Goal: Ask a question

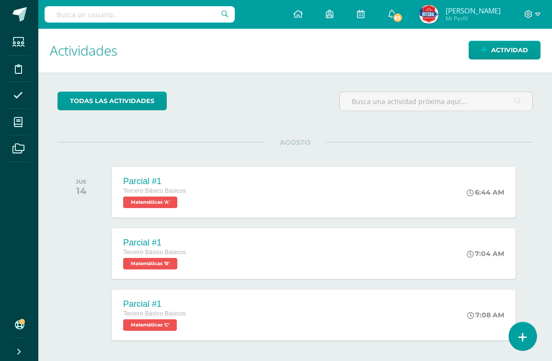
click at [530, 336] on link at bounding box center [521, 336] width 27 height 28
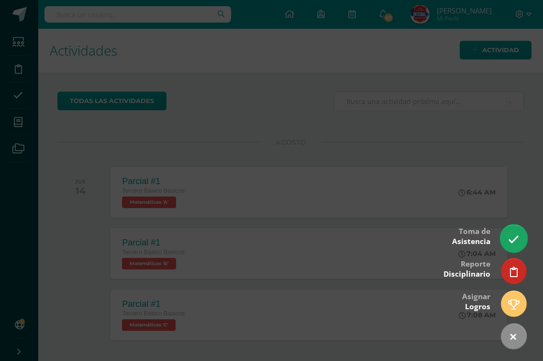
click at [512, 233] on link at bounding box center [513, 238] width 27 height 28
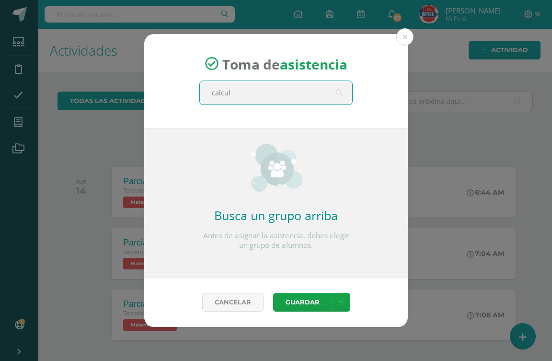
type input "calculo"
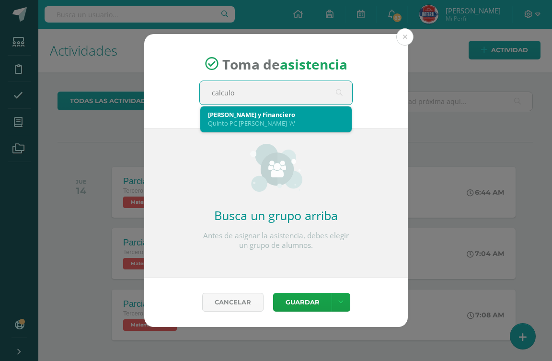
click at [271, 116] on div "[PERSON_NAME] y Financiero" at bounding box center [276, 114] width 136 height 9
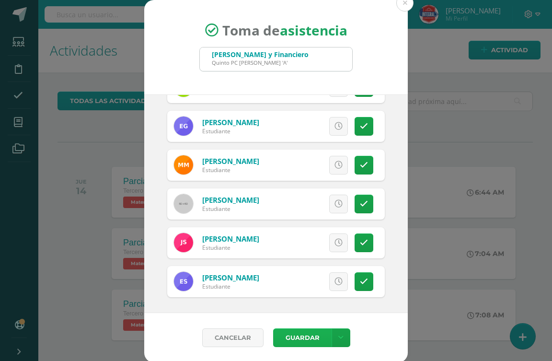
scroll to position [1, 0]
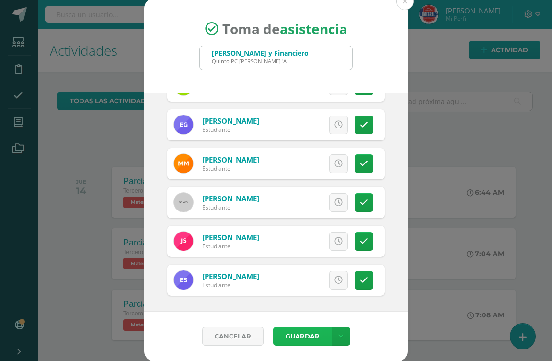
click at [286, 332] on button "Guardar" at bounding box center [302, 336] width 58 height 19
